Goal: Information Seeking & Learning: Learn about a topic

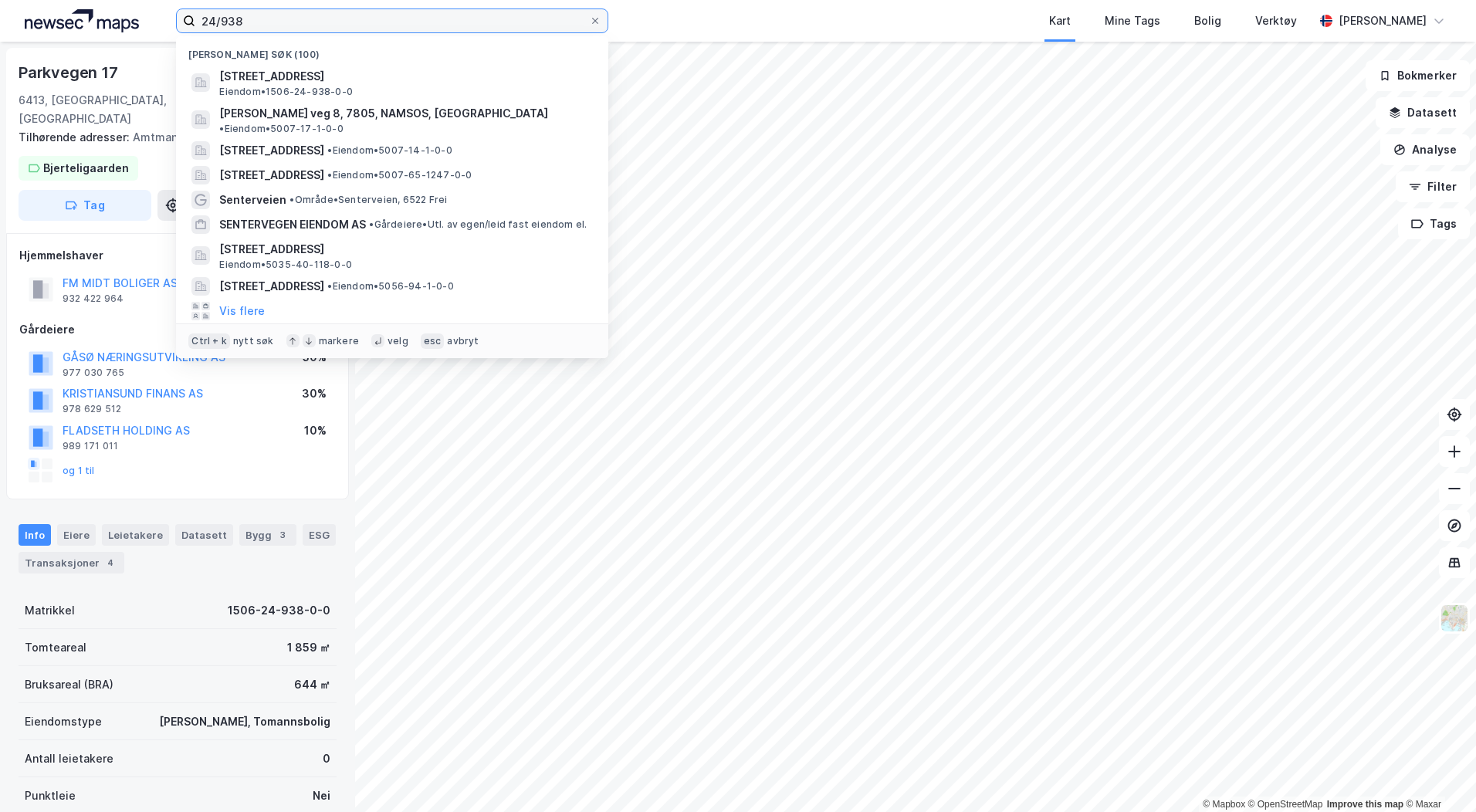
click at [243, 26] on input "24/938" at bounding box center [392, 21] width 394 height 23
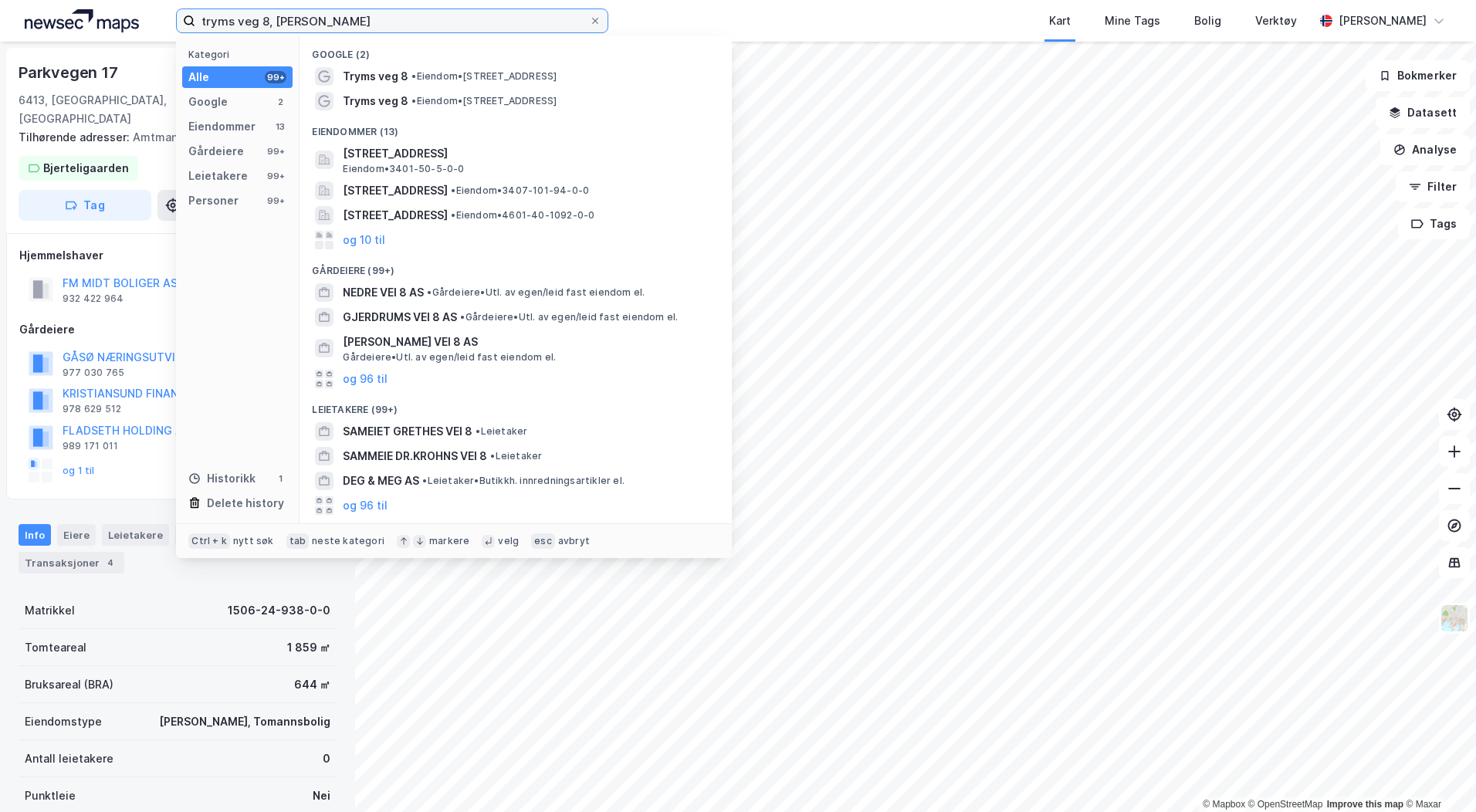
type input "tryms veg 8, [PERSON_NAME]"
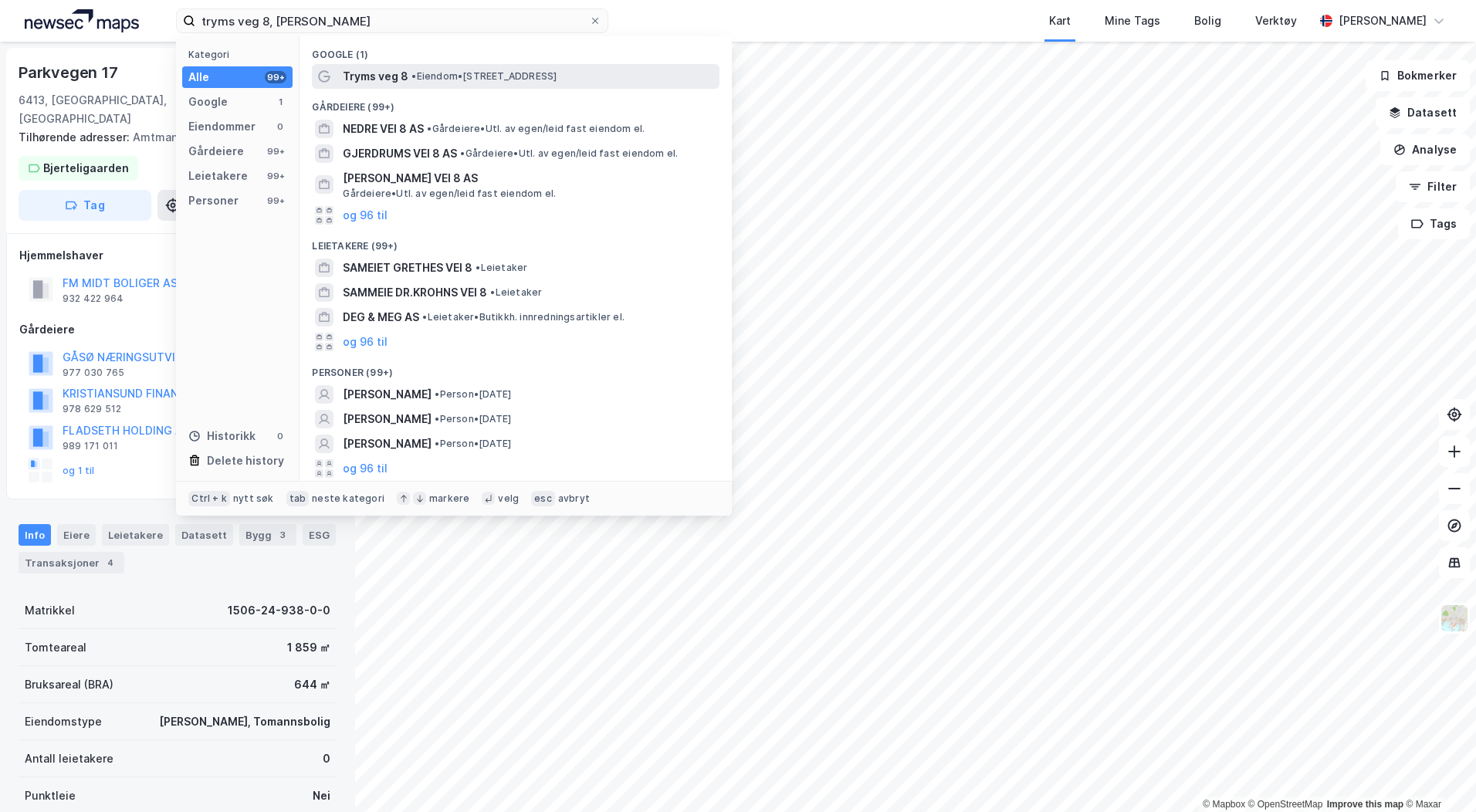
click at [379, 75] on span "Tryms veg 8" at bounding box center [376, 76] width 66 height 19
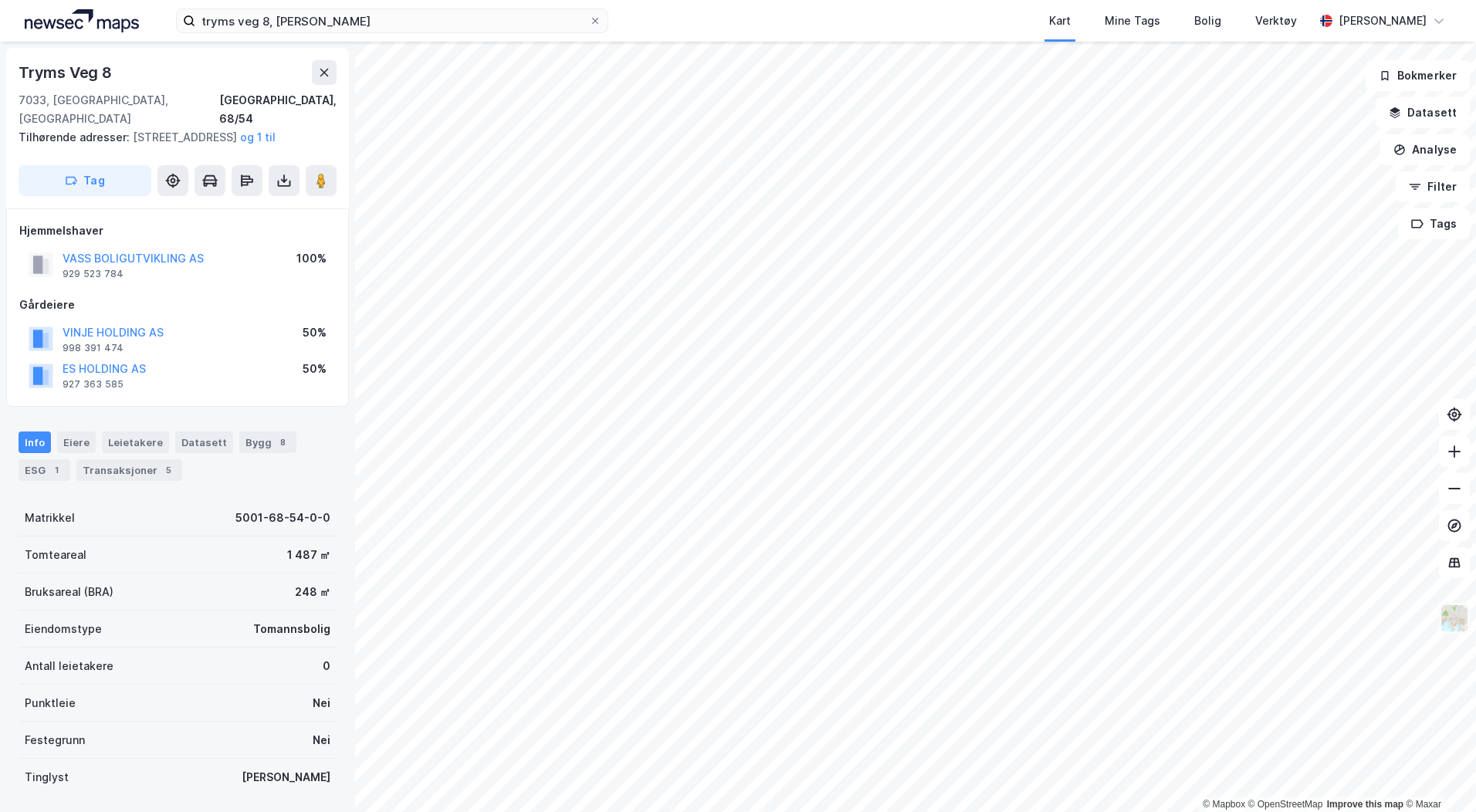
click at [1461, 619] on img at bounding box center [1455, 618] width 30 height 30
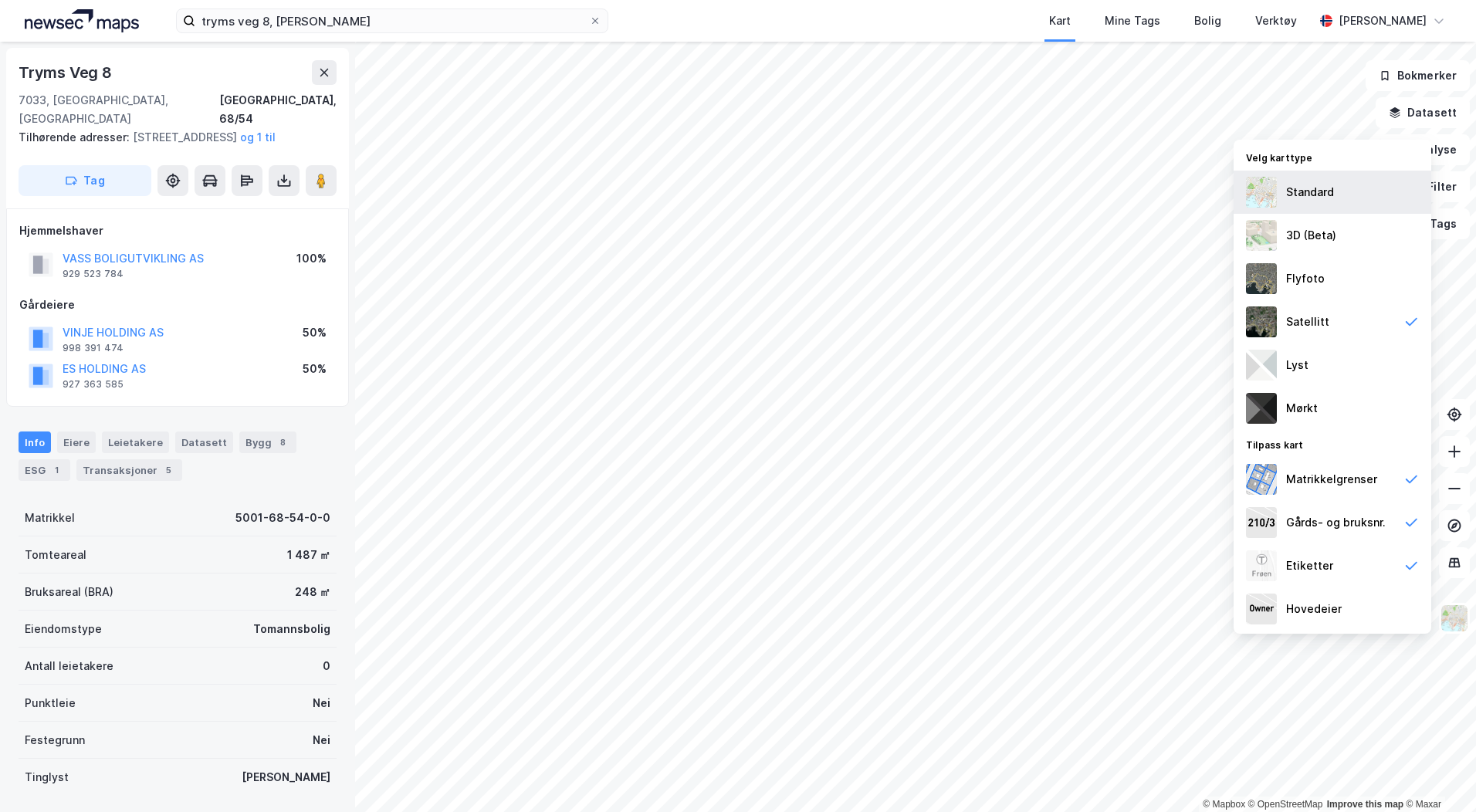
click at [1321, 199] on div "Standard" at bounding box center [1310, 192] width 48 height 19
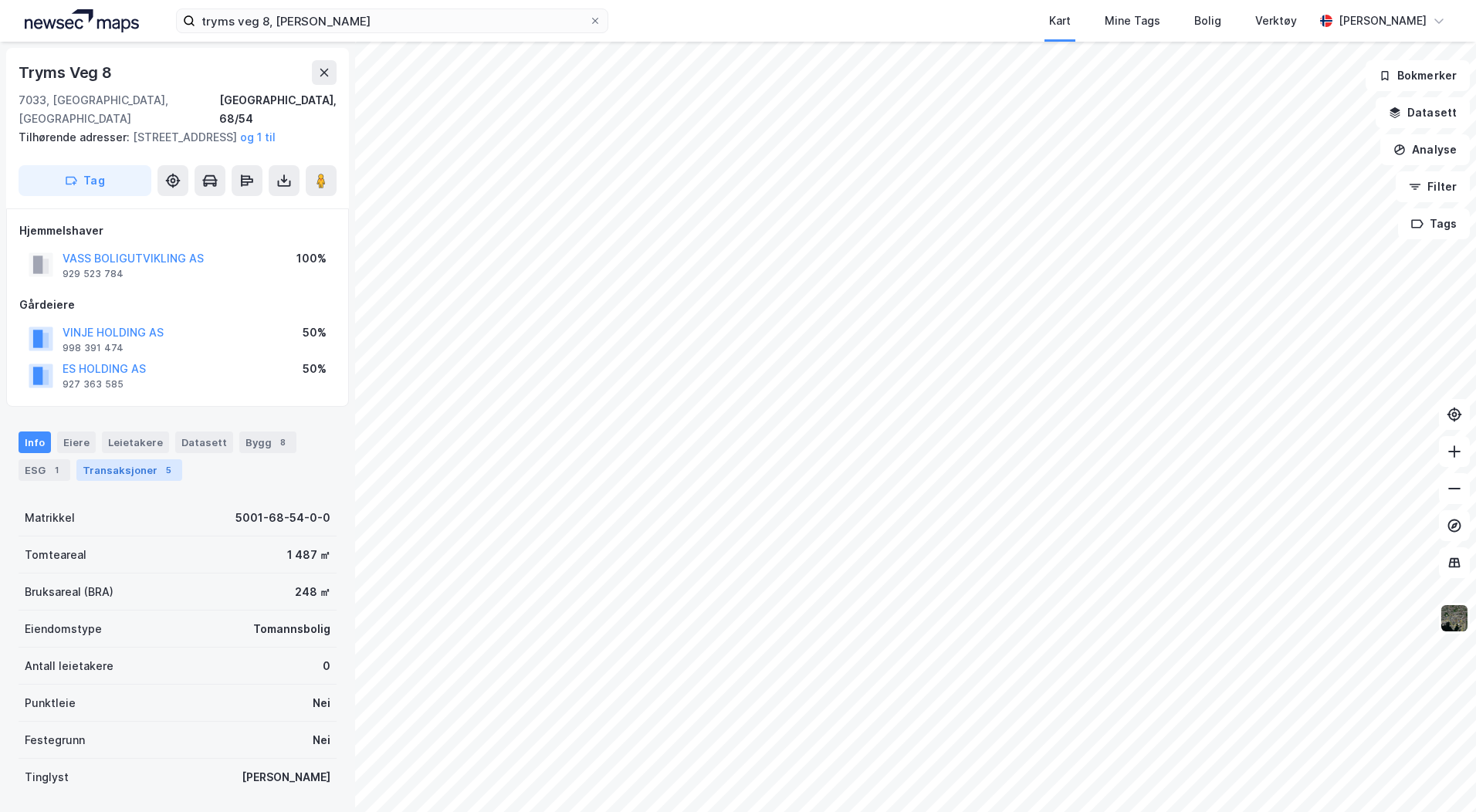
click at [108, 464] on div "Transaksjoner 5" at bounding box center [129, 470] width 106 height 21
